Goal: Information Seeking & Learning: Compare options

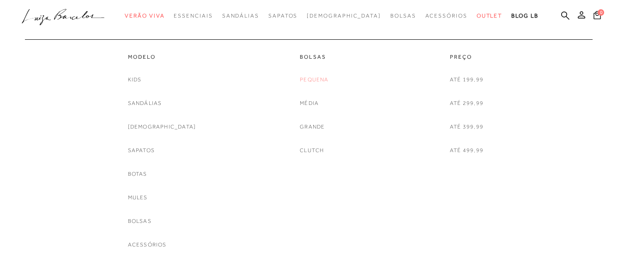
click at [317, 79] on link "Pequena" at bounding box center [314, 80] width 29 height 10
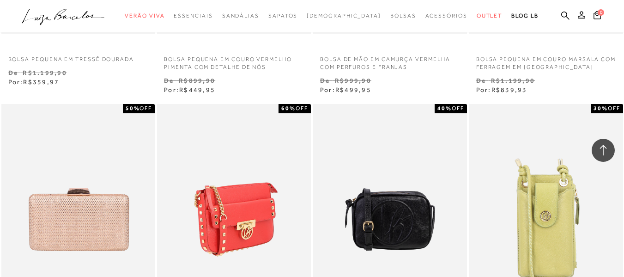
scroll to position [1016, 0]
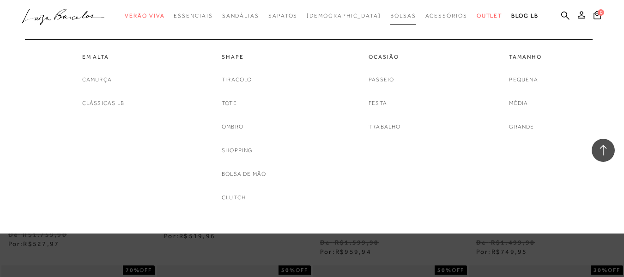
click at [390, 15] on span "Bolsas" at bounding box center [403, 15] width 26 height 6
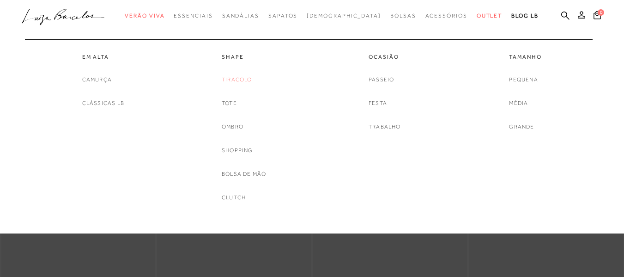
click at [240, 82] on link "Tiracolo" at bounding box center [237, 80] width 30 height 10
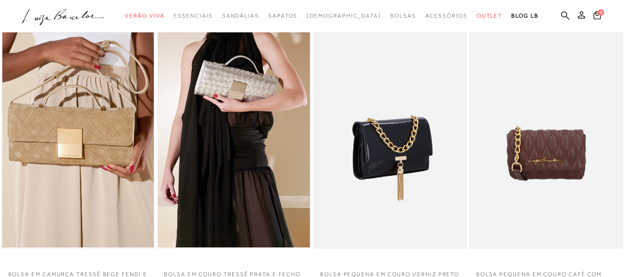
scroll to position [46, 0]
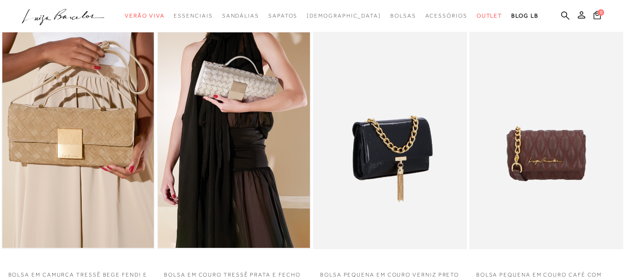
click at [394, 163] on img at bounding box center [390, 133] width 153 height 231
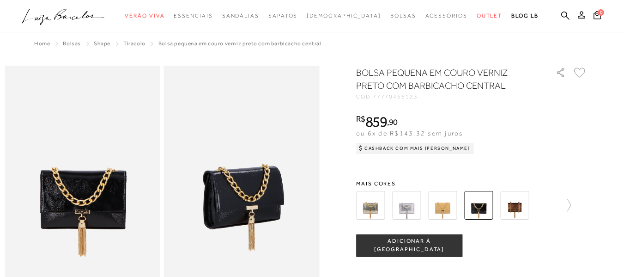
click at [411, 202] on img at bounding box center [406, 205] width 29 height 29
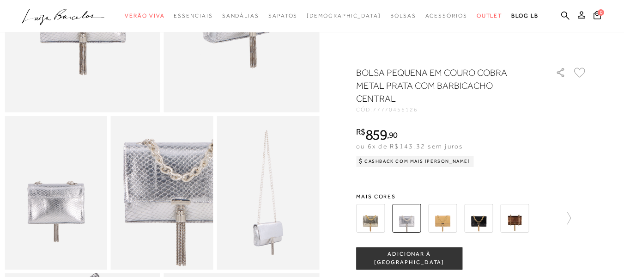
scroll to position [185, 0]
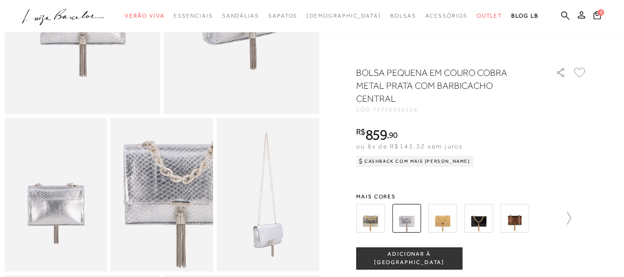
click at [571, 219] on icon at bounding box center [564, 218] width 13 height 13
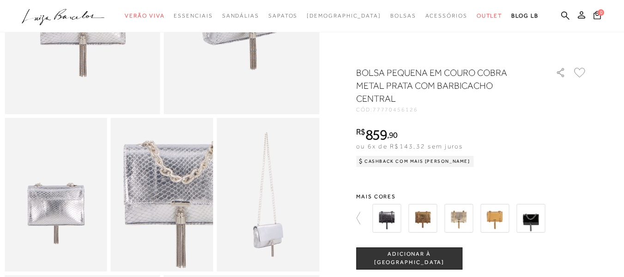
click at [398, 218] on img at bounding box center [386, 218] width 29 height 29
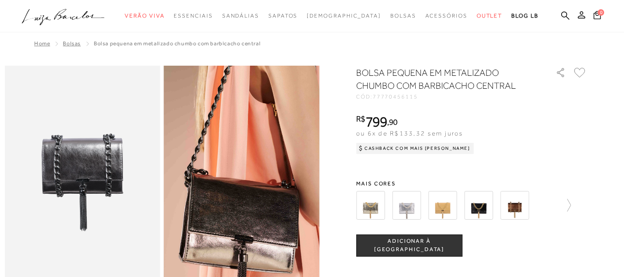
click at [255, 151] on img at bounding box center [229, 215] width 311 height 467
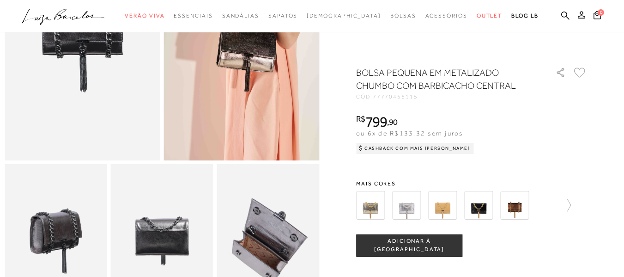
scroll to position [185, 0]
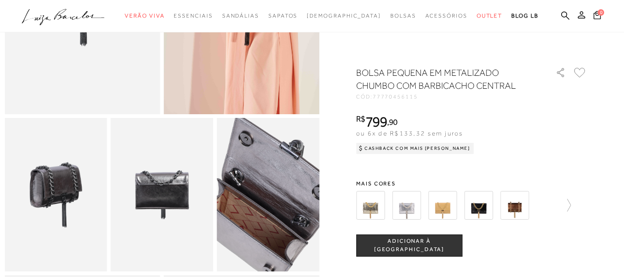
click at [270, 197] on img at bounding box center [268, 198] width 205 height 307
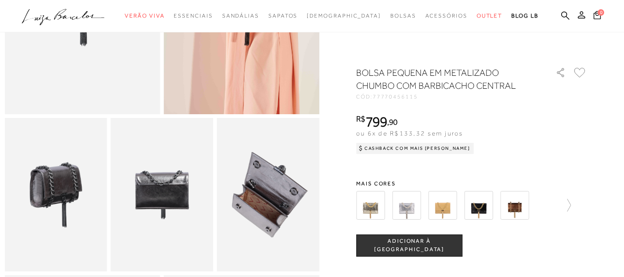
click at [193, 192] on img at bounding box center [162, 195] width 103 height 154
click at [64, 182] on img at bounding box center [56, 195] width 103 height 154
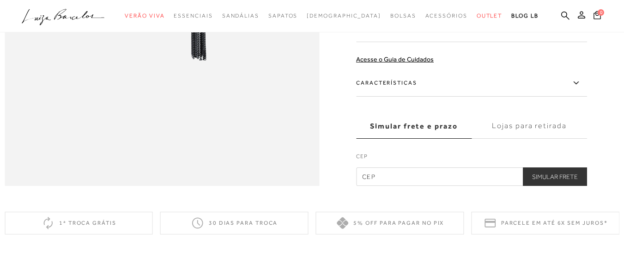
scroll to position [970, 0]
